Goal: Task Accomplishment & Management: Complete application form

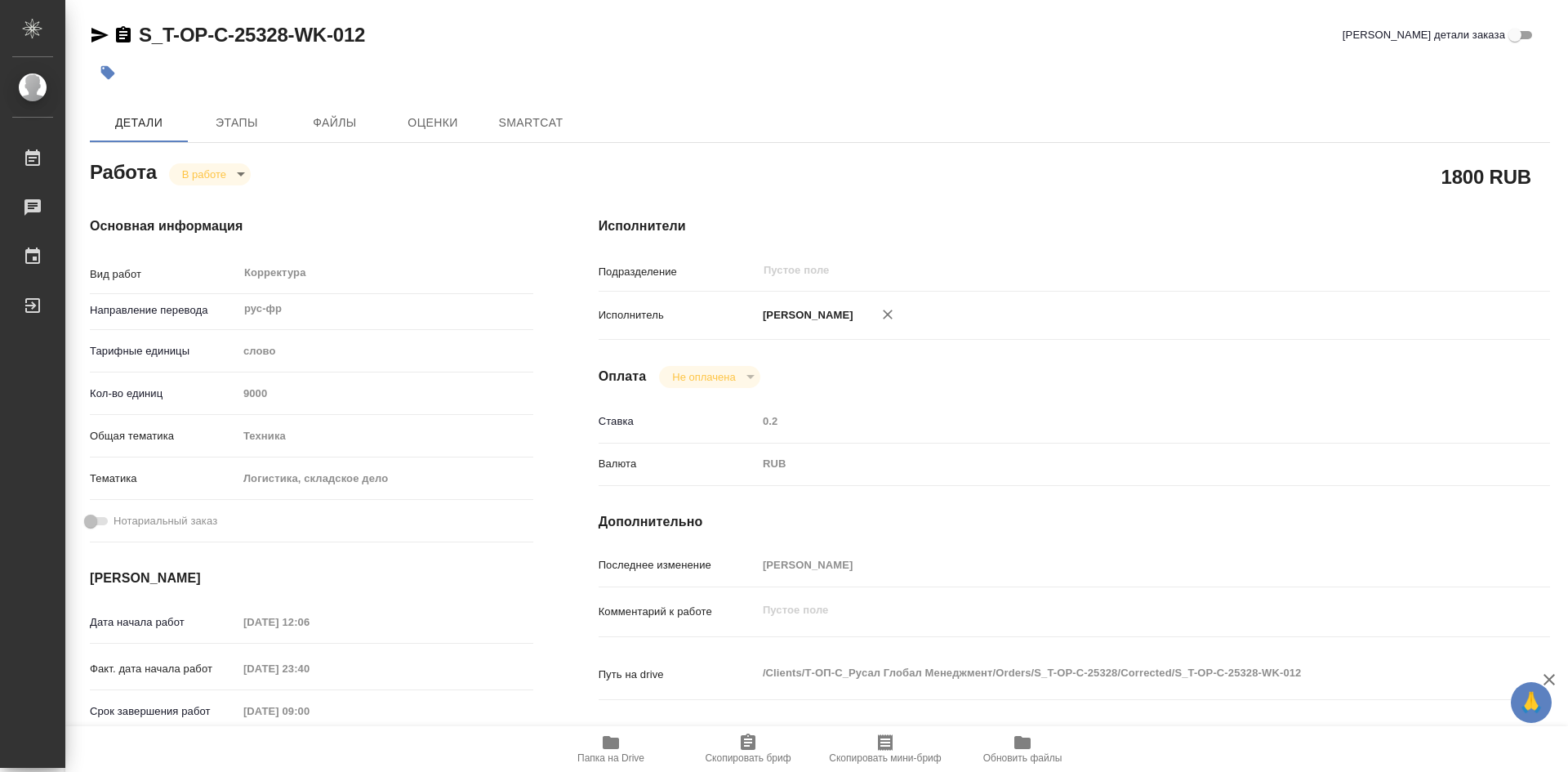
type textarea "x"
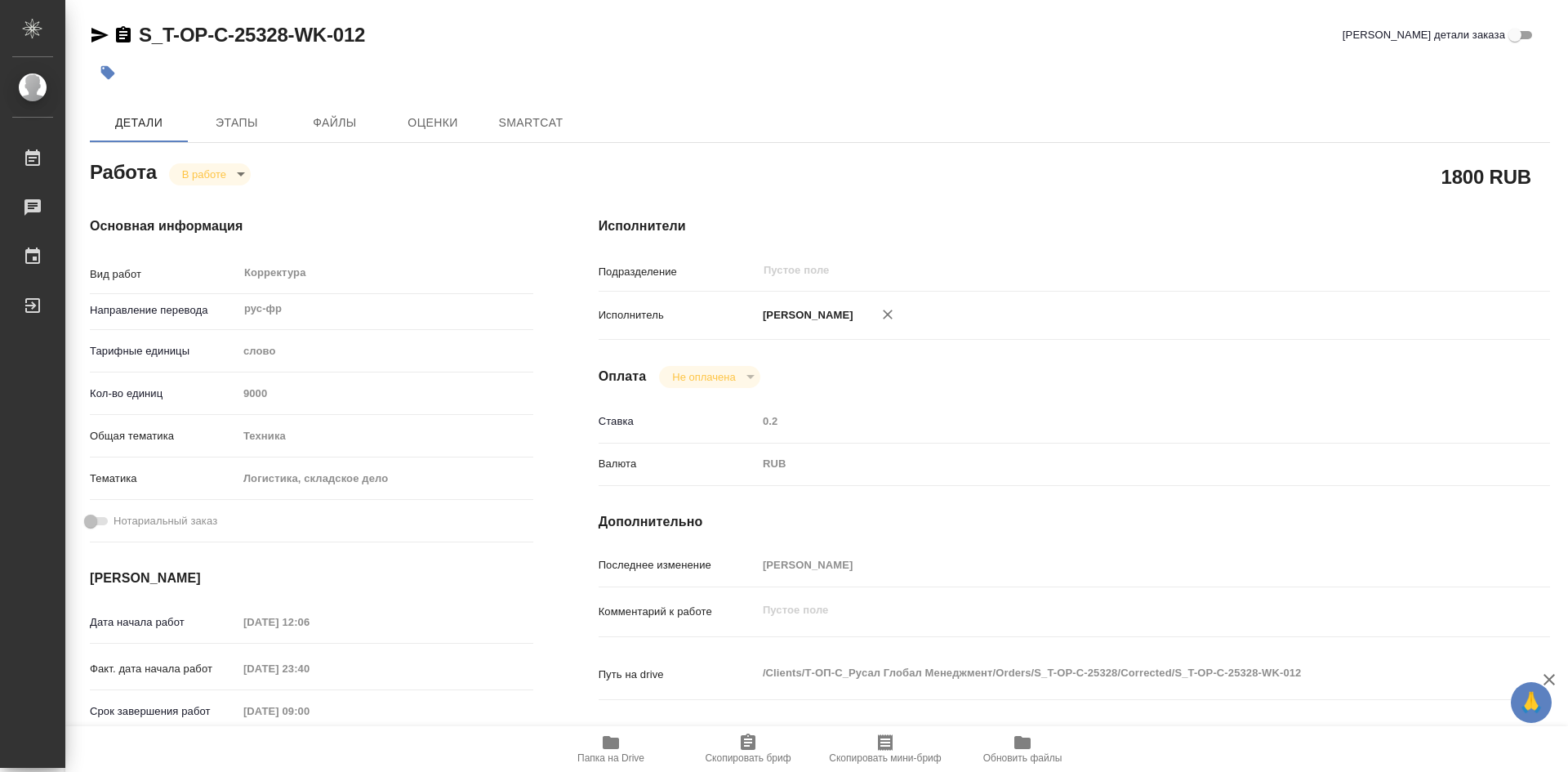
type textarea "x"
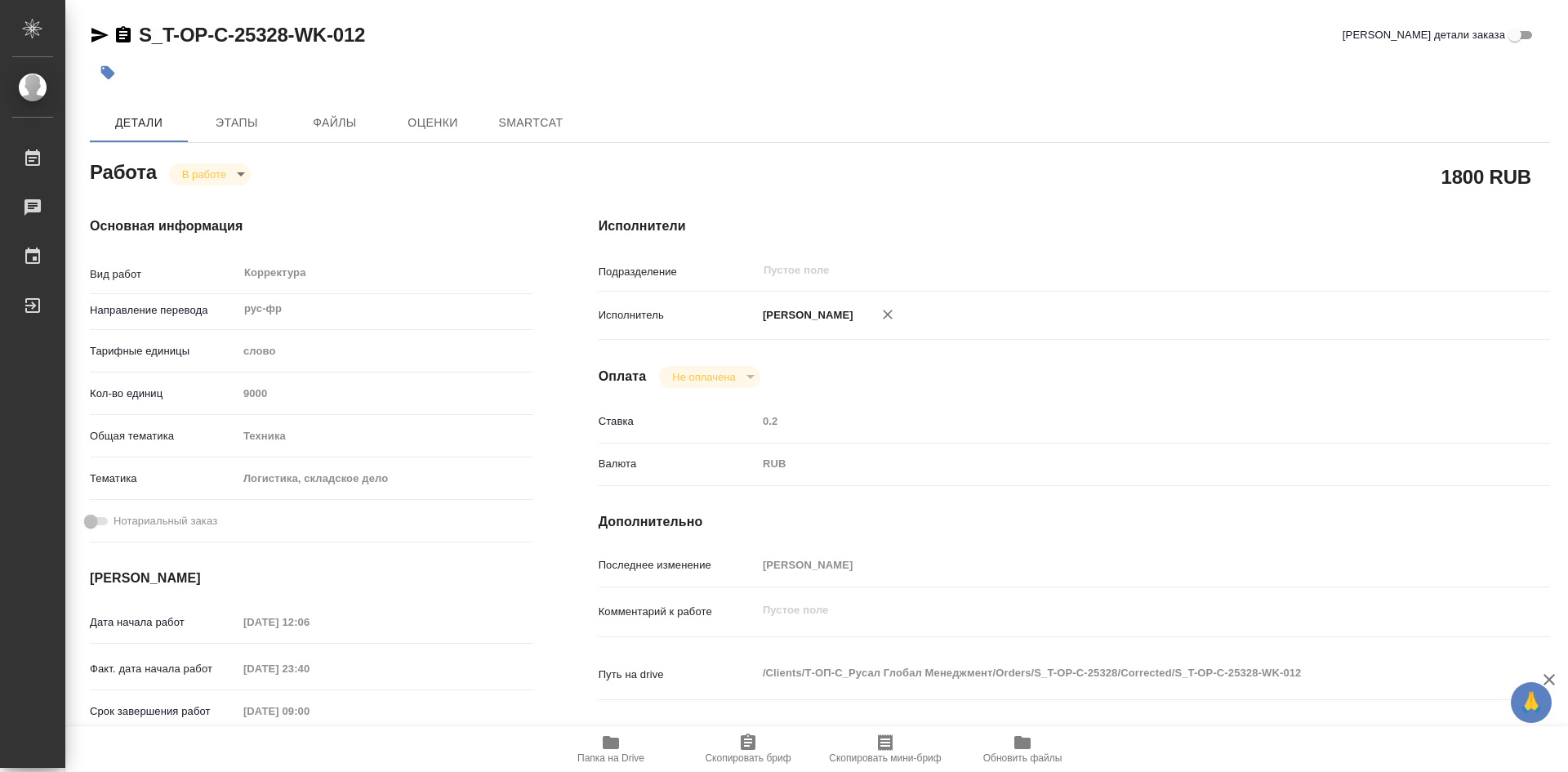
type textarea "x"
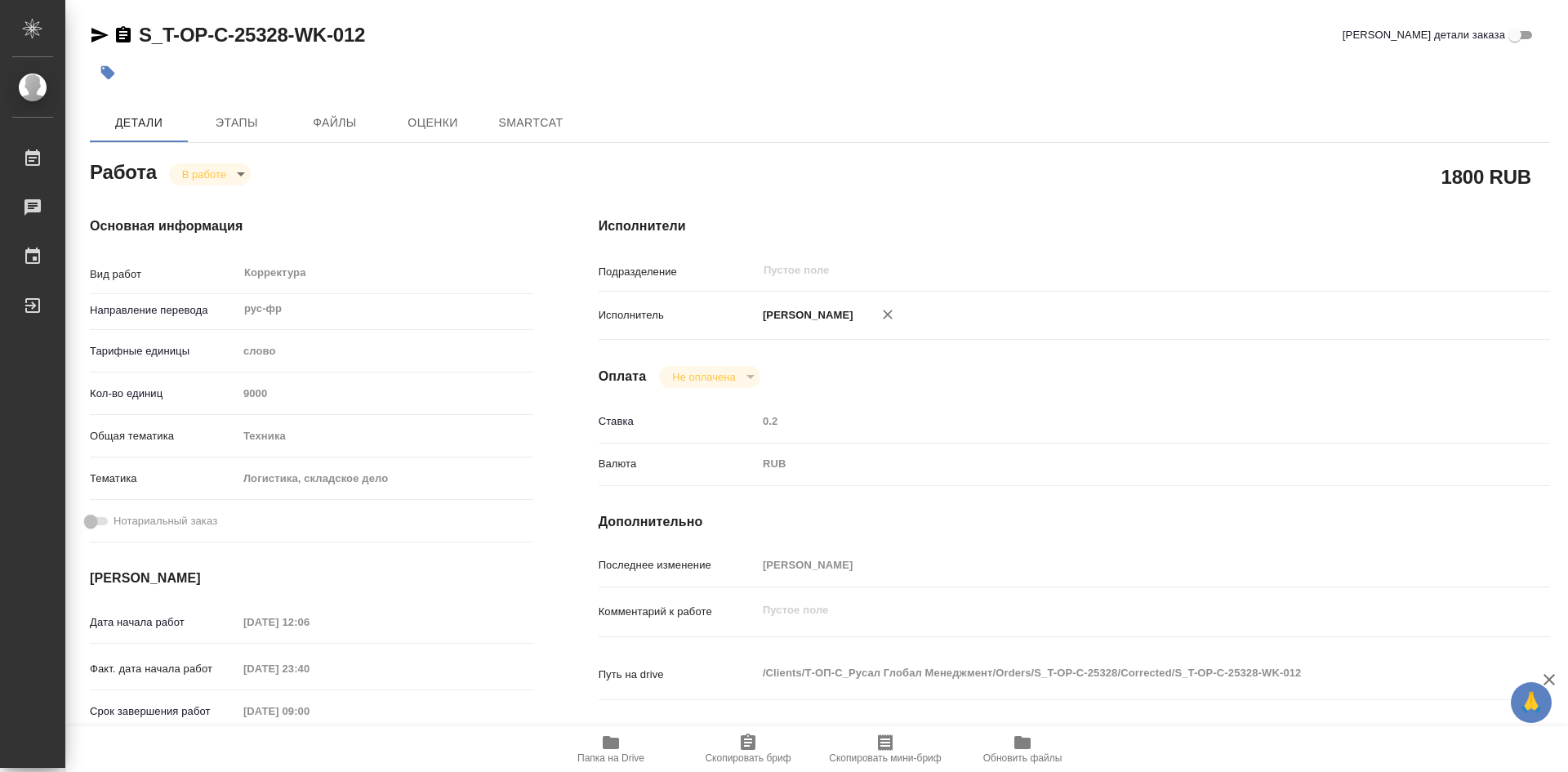
type textarea "x"
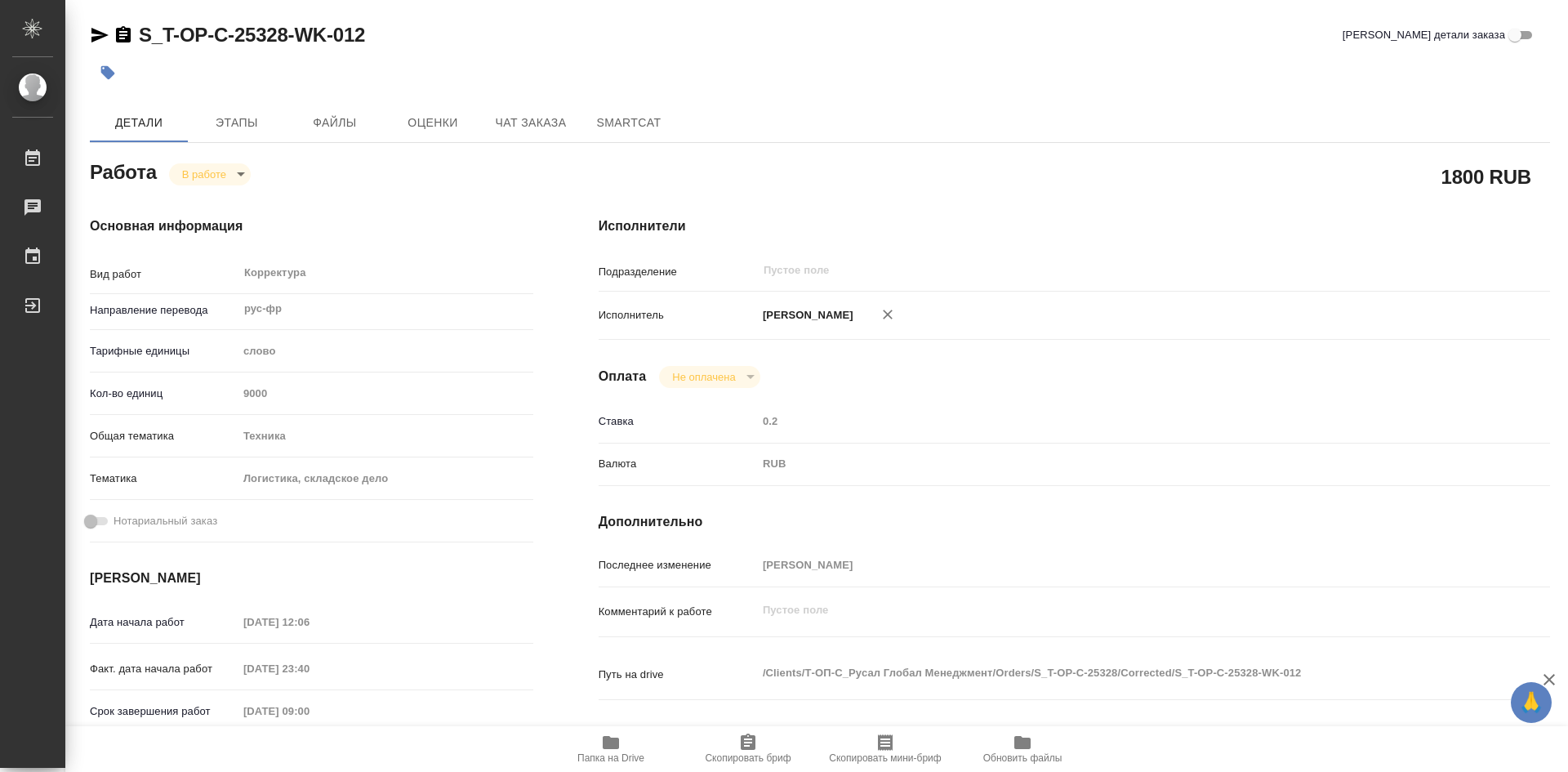
type textarea "x"
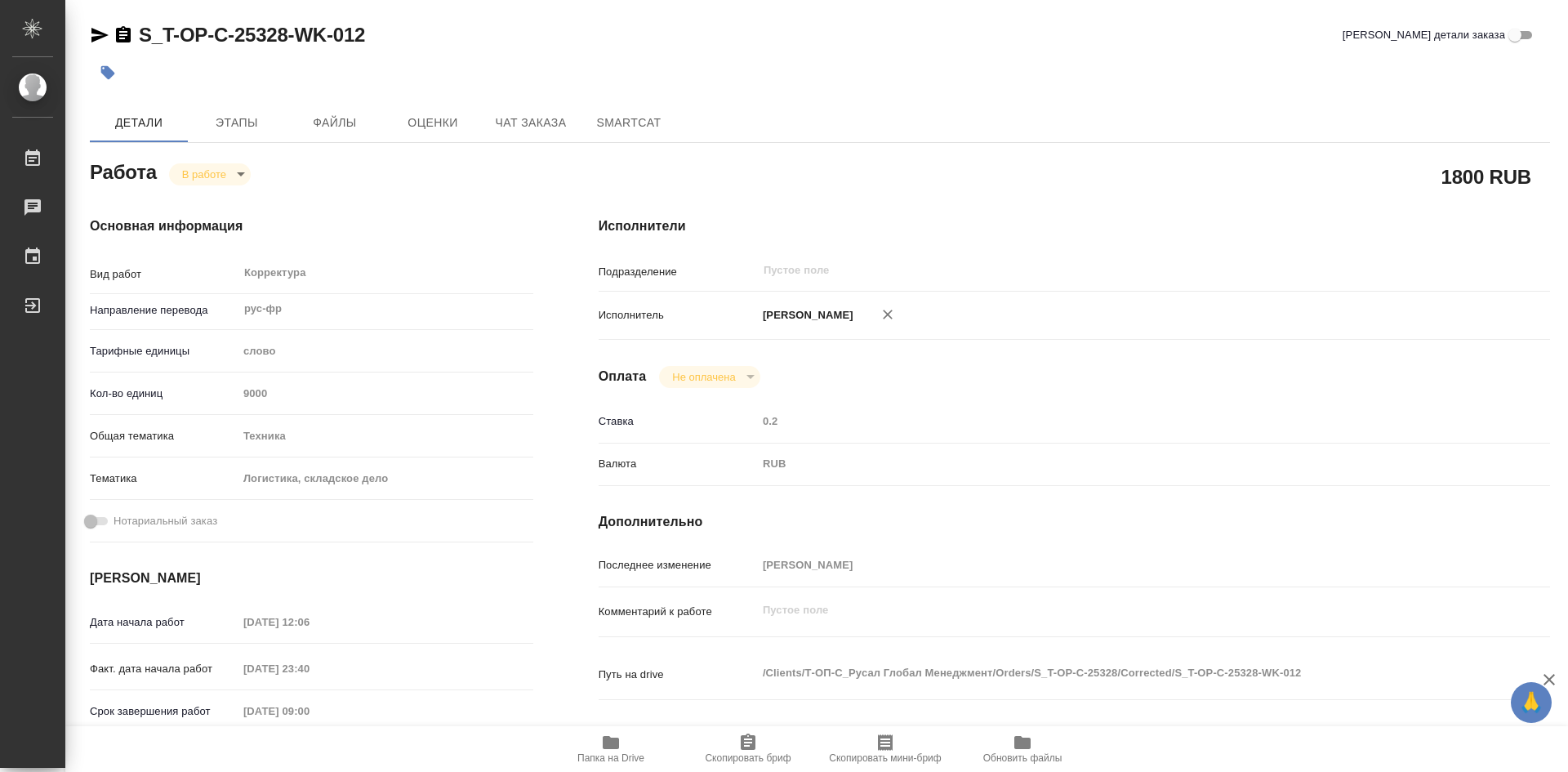
type textarea "x"
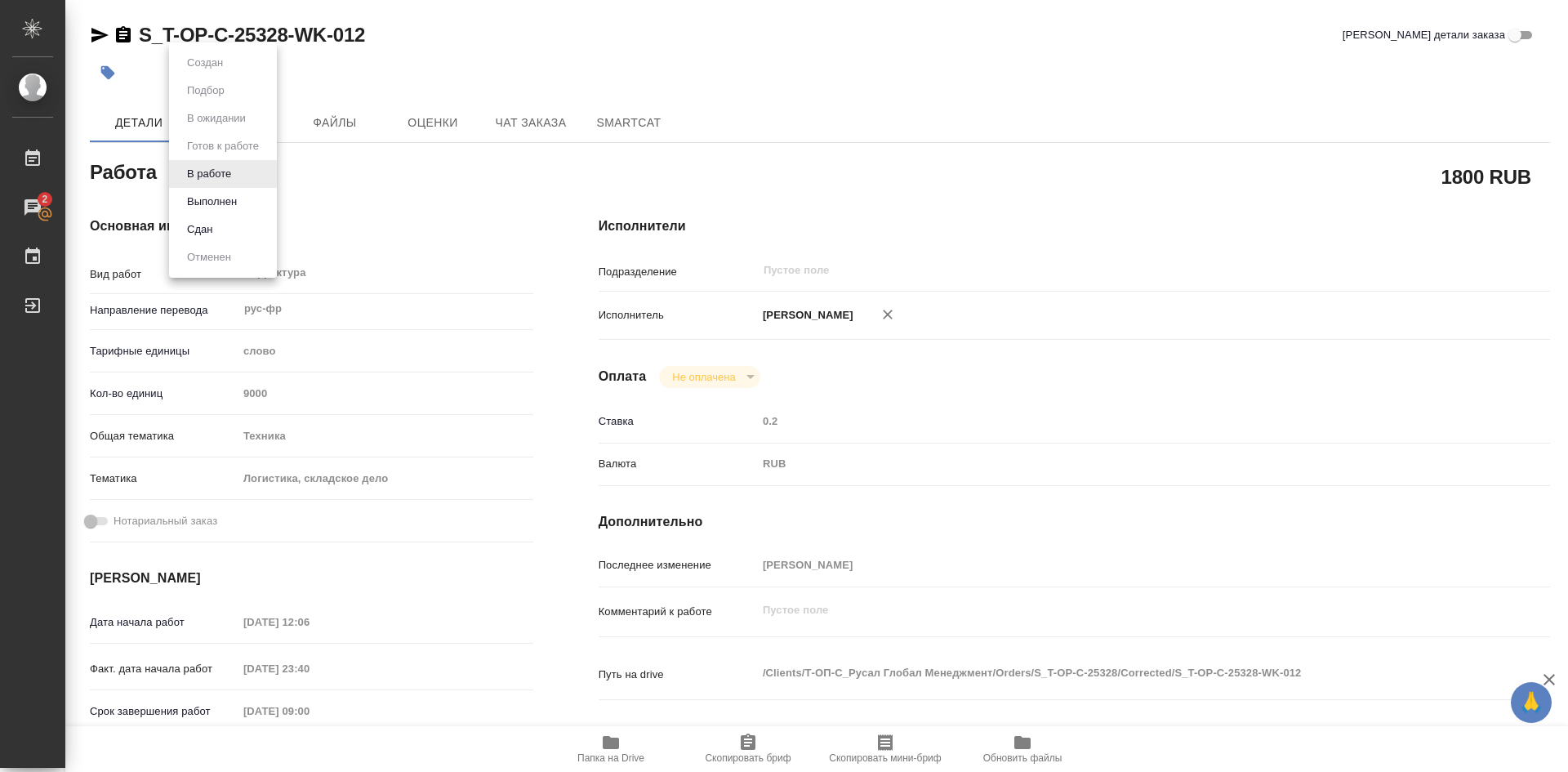
click at [239, 176] on body "🙏 .cls-1 fill:#fff; AWATERA [PERSON_NAME] Работы 2 Чаты График Выйти S_T-OP-C-2…" at bounding box center [784, 386] width 1568 height 772
click at [221, 201] on button "Выполнен" at bounding box center [212, 201] width 60 height 18
type textarea "x"
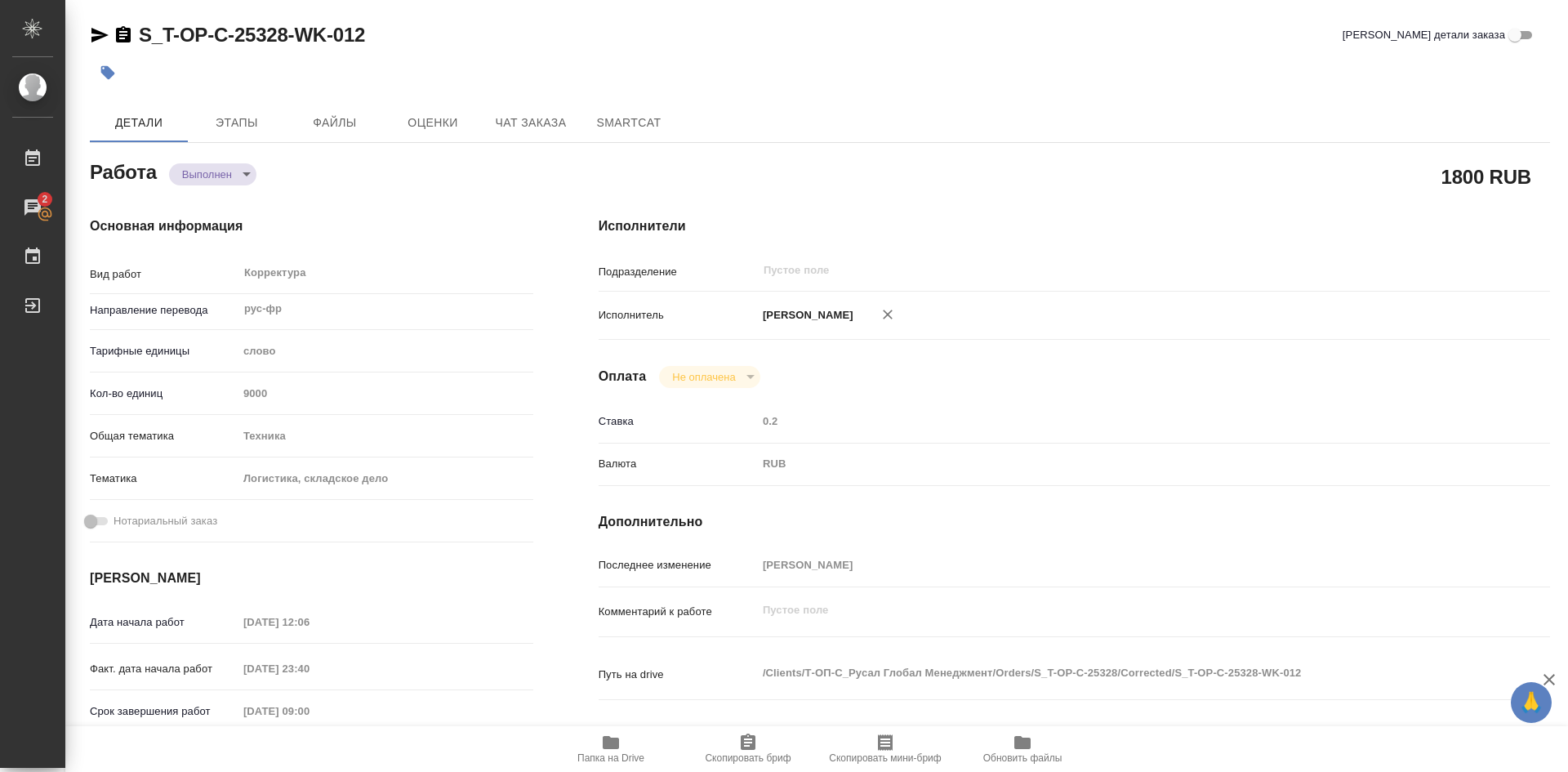
type textarea "x"
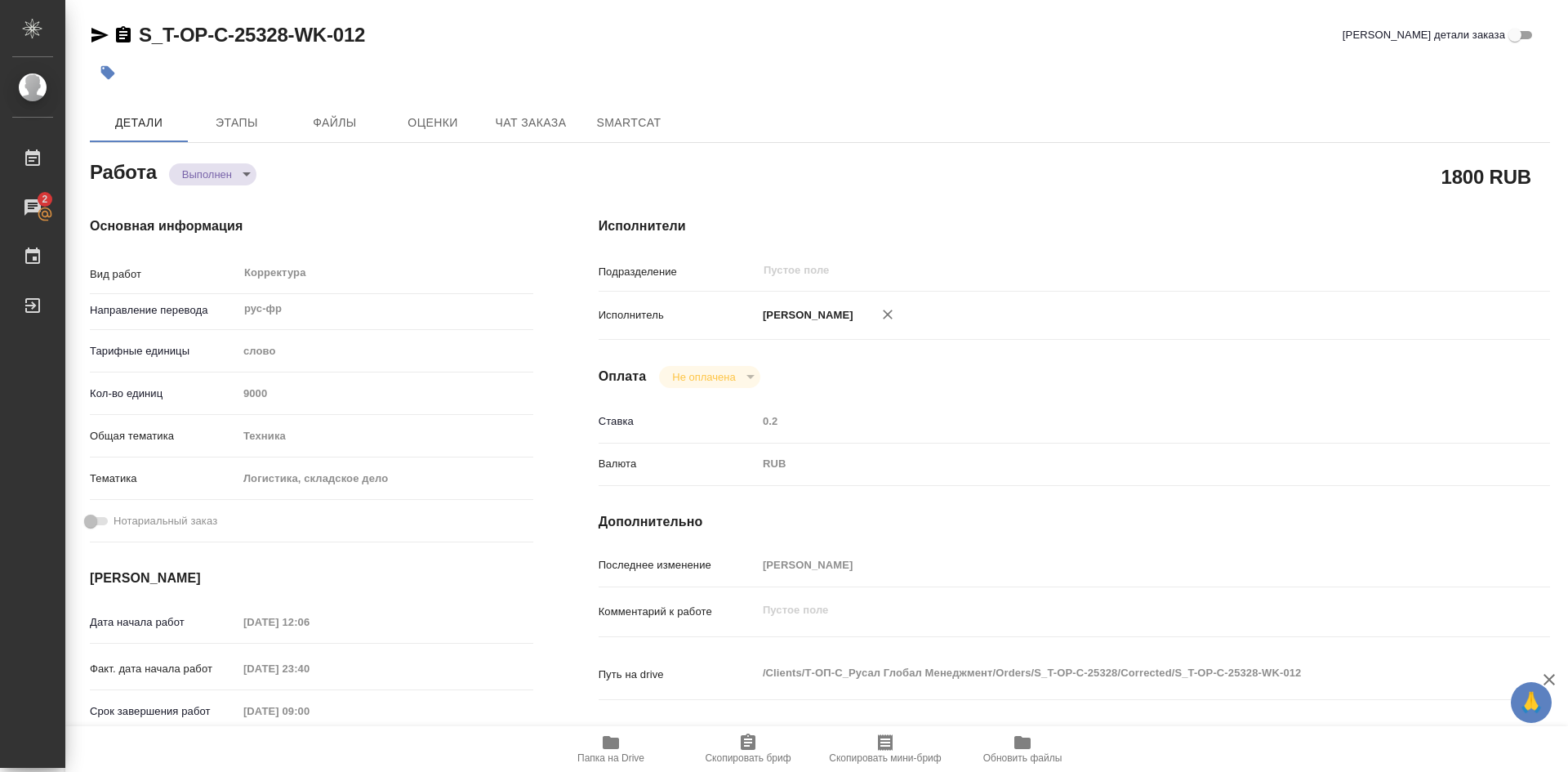
type textarea "x"
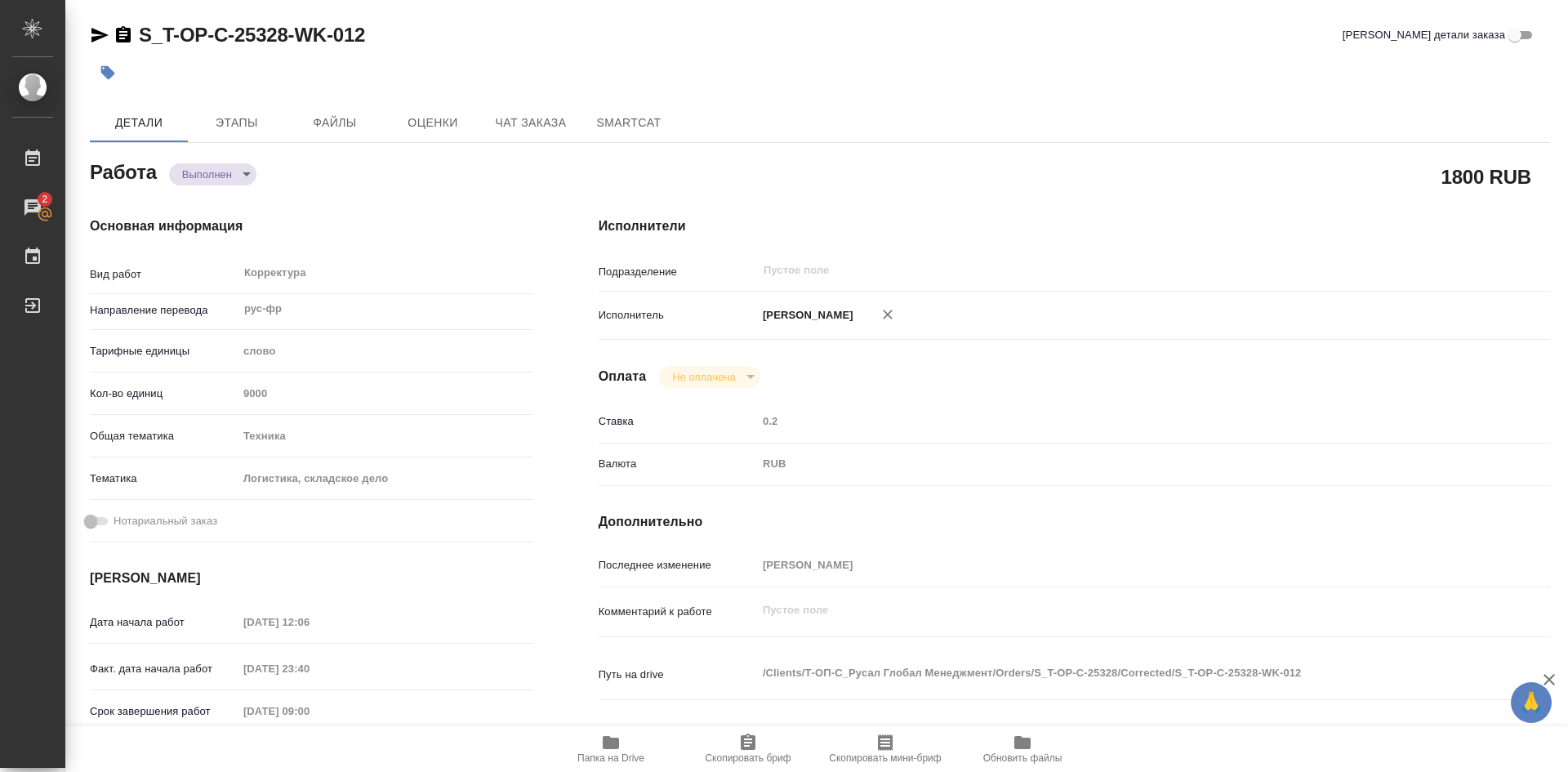
type textarea "x"
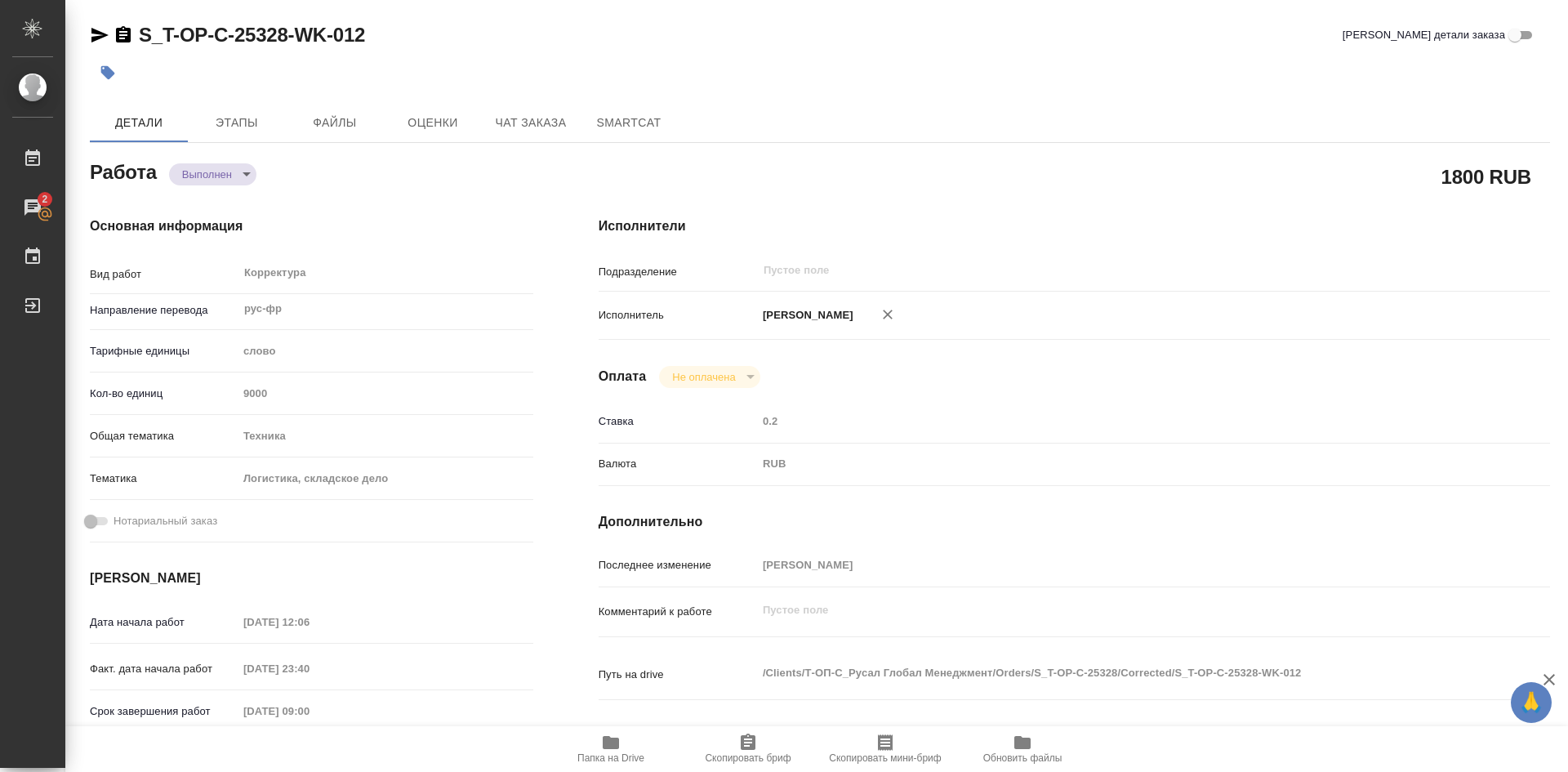
type textarea "x"
click at [602, 750] on icon "button" at bounding box center [611, 742] width 20 height 20
type textarea "x"
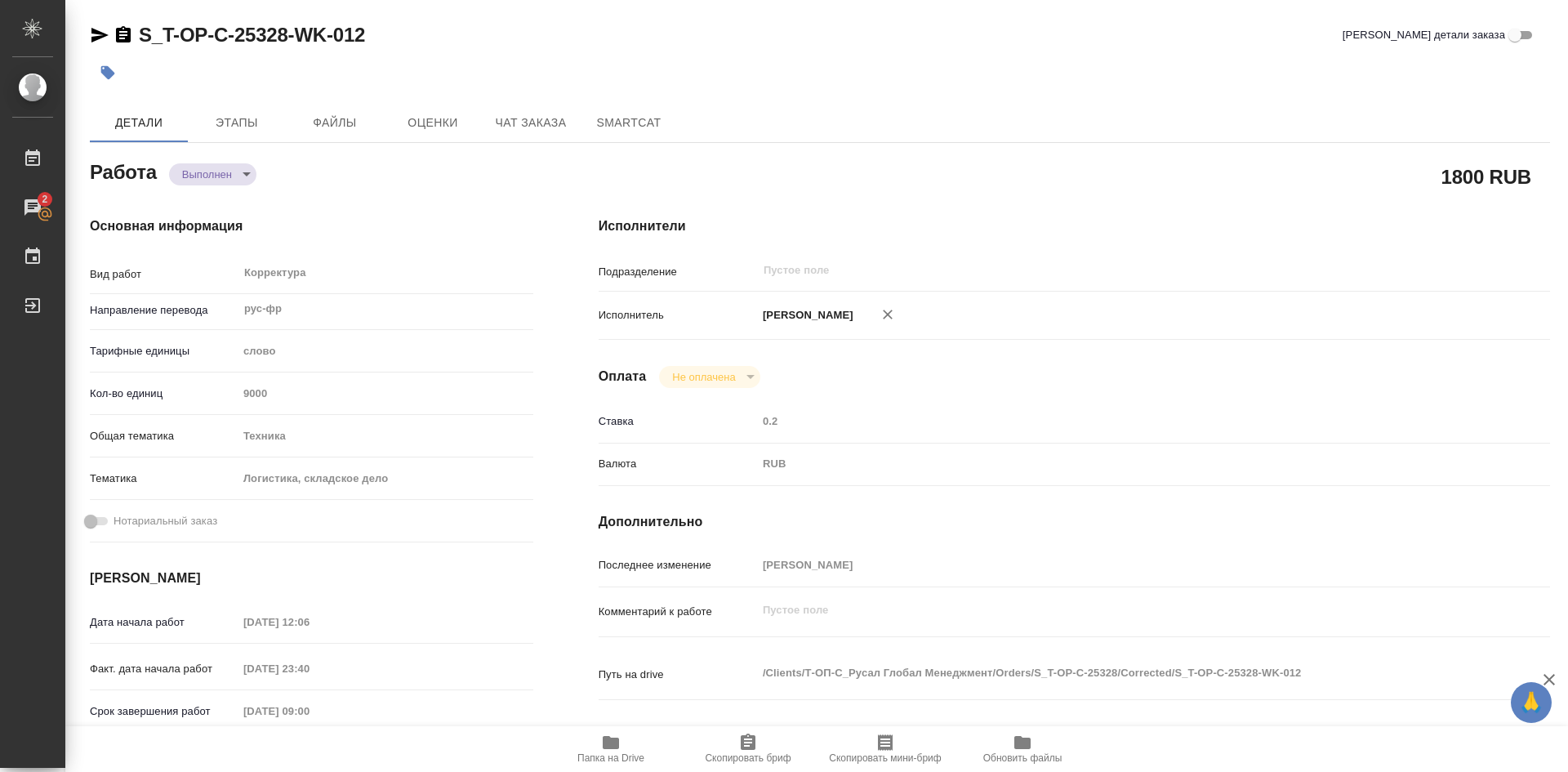
type textarea "x"
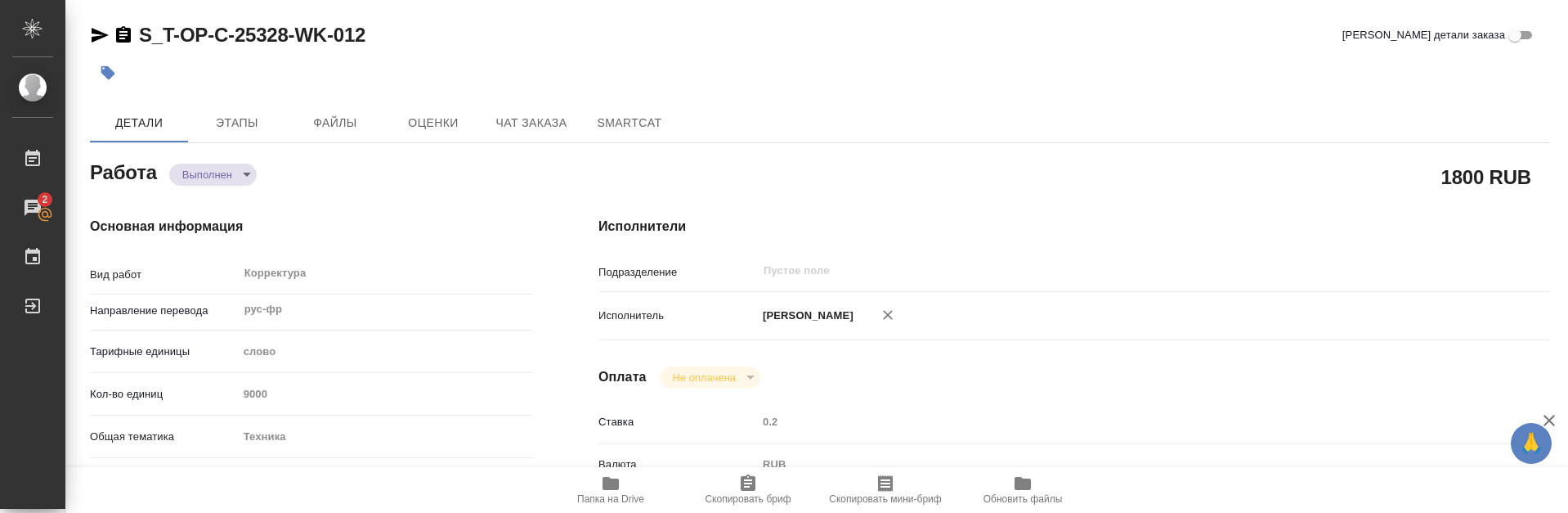
type textarea "x"
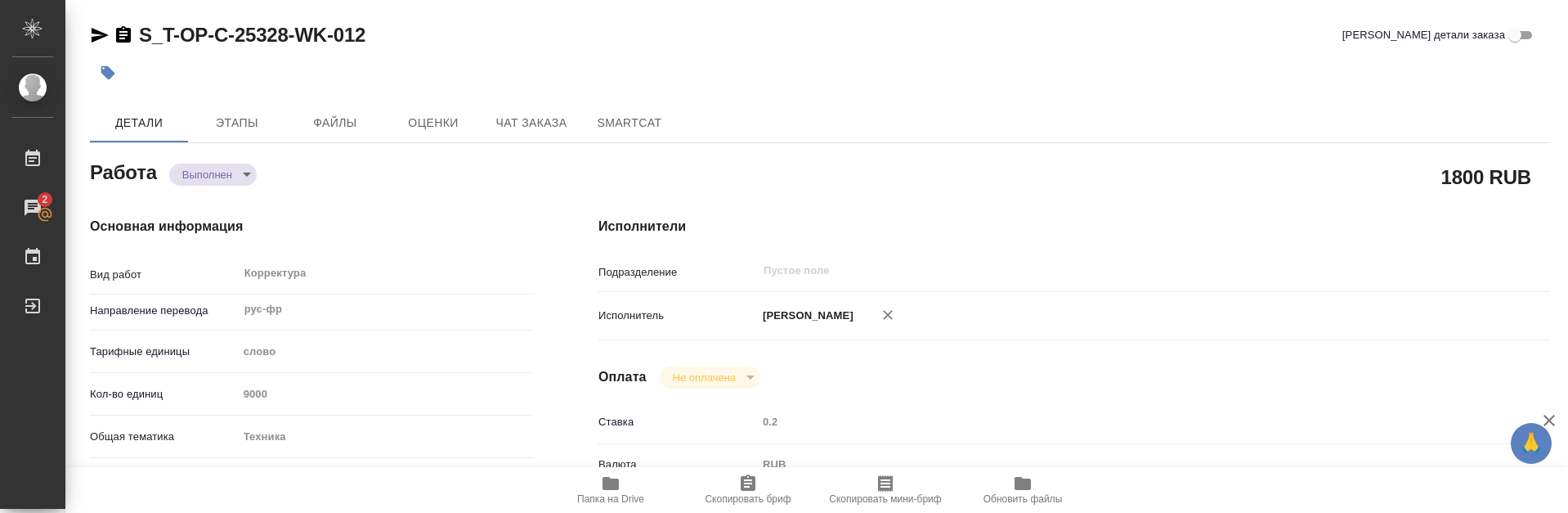
click at [620, 485] on icon "button" at bounding box center [611, 483] width 20 height 20
